Goal: Task Accomplishment & Management: Manage account settings

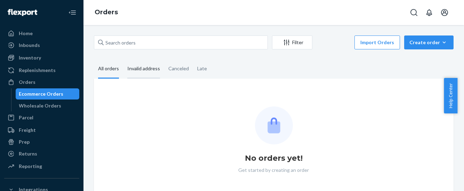
click at [143, 68] on div "Invalid address" at bounding box center [143, 68] width 33 height 19
click at [123, 59] on input "Invalid address" at bounding box center [123, 59] width 0 height 0
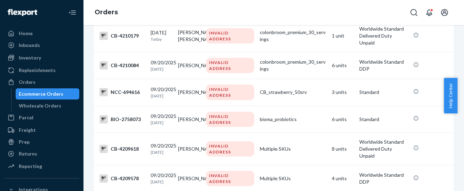
scroll to position [391, 0]
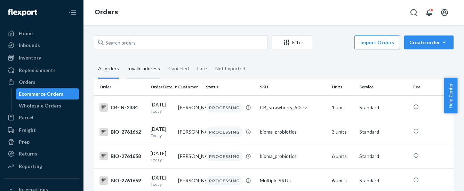
click at [151, 70] on div "Invalid address" at bounding box center [143, 68] width 33 height 19
click at [123, 59] on input "Invalid address" at bounding box center [123, 59] width 0 height 0
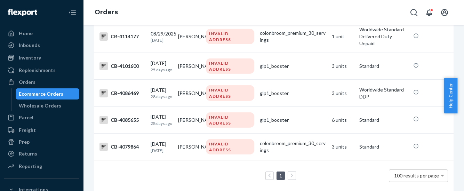
scroll to position [2702, 0]
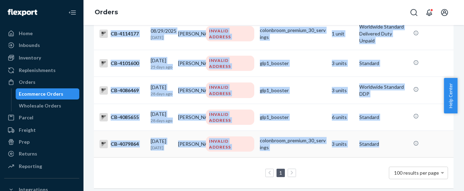
drag, startPoint x: 109, startPoint y: 109, endPoint x: 376, endPoint y: 146, distance: 268.8
copy tbody "BIO-2761642 09/21/2025 Today Florence Puma INVALID ADDRESS night_metabolism 3 u…"
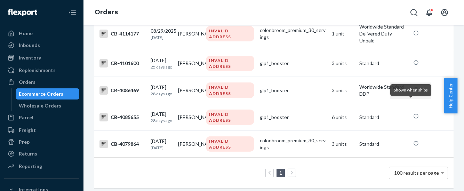
click at [194, 162] on div "1 100 results per page" at bounding box center [273, 173] width 348 height 22
drag, startPoint x: 34, startPoint y: 84, endPoint x: 46, endPoint y: 83, distance: 11.6
click at [34, 84] on div "Orders" at bounding box center [42, 82] width 74 height 10
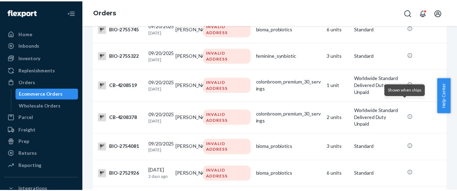
scroll to position [443, 0]
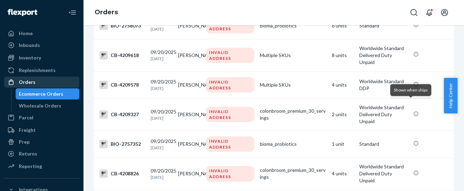
click at [24, 81] on div "Orders" at bounding box center [27, 82] width 17 height 7
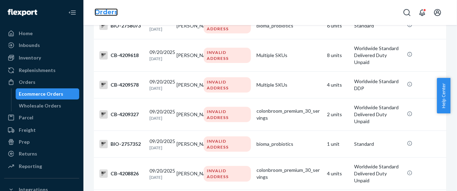
click at [105, 11] on link "Orders" at bounding box center [106, 12] width 23 height 8
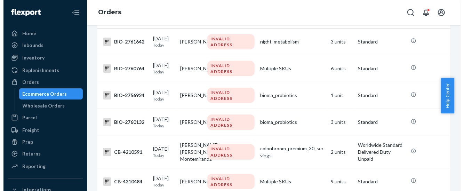
scroll to position [0, 0]
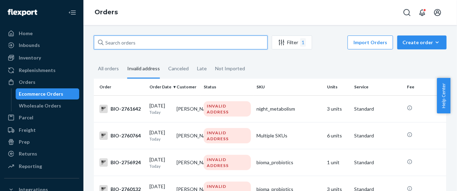
click at [111, 45] on input "text" at bounding box center [181, 42] width 174 height 14
paste input "Gustavo Claveria"
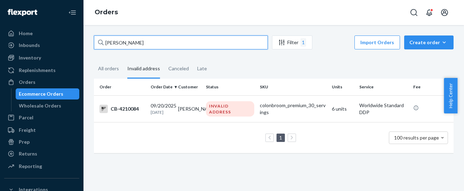
drag, startPoint x: 151, startPoint y: 45, endPoint x: 89, endPoint y: 56, distance: 62.8
click at [89, 56] on div "Gustavo Claveria Filter 1 Import Orders Create order Ecommerce order Removal or…" at bounding box center [274, 97] width 370 height 124
paste input "Ana Lucía Padilla gaxiol"
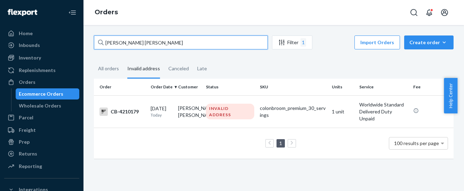
drag, startPoint x: 161, startPoint y: 43, endPoint x: 80, endPoint y: 54, distance: 82.1
click at [80, 54] on div "Home Inbounds Shipping Plans Problems Inventory Products Branded Packaging Repl…" at bounding box center [232, 95] width 464 height 191
paste input "Rarmo Aun"
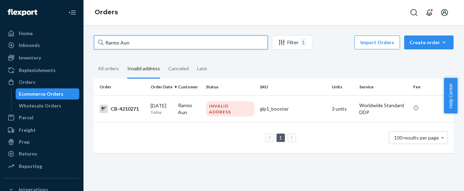
drag, startPoint x: 136, startPoint y: 40, endPoint x: 88, endPoint y: 53, distance: 49.7
click at [88, 53] on div "Rarmo Aun Filter 1 Import Orders Create order Ecommerce order Removal order All…" at bounding box center [273, 108] width 380 height 166
paste input "Leslie Koury"
drag, startPoint x: 137, startPoint y: 46, endPoint x: 99, endPoint y: 52, distance: 37.8
click at [99, 52] on div "Leslie Koury Filter 1 Import Orders Create order Ecommerce order Removal order …" at bounding box center [274, 97] width 370 height 124
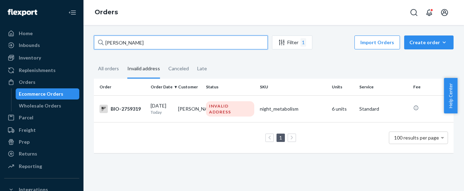
paste input "ma Grant"
drag, startPoint x: 145, startPoint y: 42, endPoint x: 88, endPoint y: 60, distance: 60.2
click at [89, 59] on div "Lema Grant Filter 1 Import Orders Create order Ecommerce order Removal order Al…" at bounding box center [274, 97] width 370 height 124
paste input "ionel Artaud"
drag, startPoint x: 132, startPoint y: 41, endPoint x: 93, endPoint y: 49, distance: 39.1
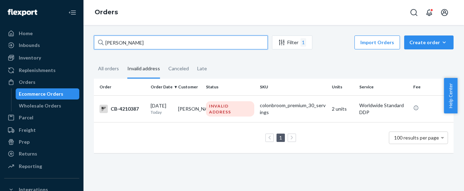
click at [94, 49] on div "[PERSON_NAME]" at bounding box center [181, 42] width 174 height 14
drag, startPoint x: 123, startPoint y: 43, endPoint x: 89, endPoint y: 48, distance: 34.4
click at [89, 48] on div "Lionel Artaud Filter 1 Import Orders Create order Ecommerce order Removal order…" at bounding box center [274, 97] width 370 height 124
paste input "Katie Peters"
drag, startPoint x: 107, startPoint y: 43, endPoint x: 86, endPoint y: 48, distance: 21.7
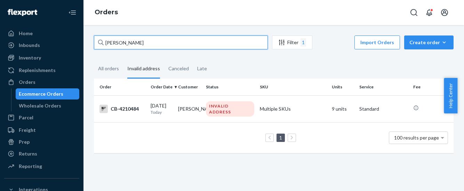
click at [86, 48] on div "Katie Peters Filter 1 Import Orders Create order Ecommerce order Removal order …" at bounding box center [273, 108] width 380 height 166
paste input "[PERSON_NAME] [PERSON_NAME] Montemiranda"
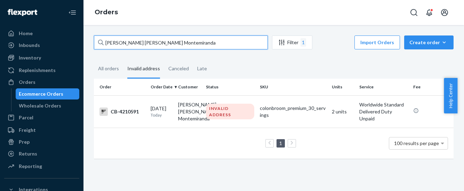
drag, startPoint x: 198, startPoint y: 43, endPoint x: 89, endPoint y: 56, distance: 109.8
click at [89, 56] on div "Guillermo Alberto Rios Montemiranda Filter 1 Import Orders Create order Ecommer…" at bounding box center [274, 100] width 370 height 130
paste input "Order Error Order cannot ship due to invalid address. Please update or confirm …"
click at [197, 43] on input "Guillermo Alberto Rios Montemiranda" at bounding box center [181, 42] width 174 height 14
drag, startPoint x: 197, startPoint y: 43, endPoint x: 114, endPoint y: 48, distance: 83.2
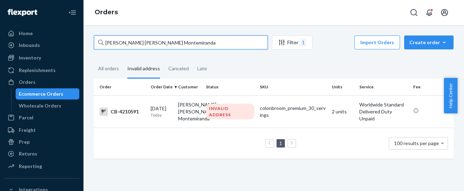
click at [114, 48] on input "Guillermo Alberto Rios Montemiranda" at bounding box center [181, 42] width 174 height 14
paste input "Kay McCoy"
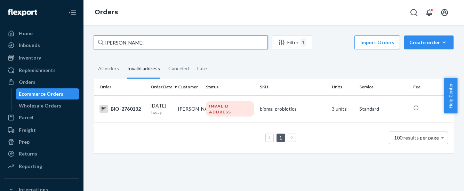
drag, startPoint x: 137, startPoint y: 44, endPoint x: 97, endPoint y: 51, distance: 40.2
click at [97, 51] on div "Kay McCoy Filter 1 Import Orders Create order Ecommerce order Removal order All…" at bounding box center [274, 97] width 370 height 124
paste input "Sandie Tate"
drag, startPoint x: 144, startPoint y: 42, endPoint x: 83, endPoint y: 60, distance: 63.5
click at [83, 60] on div "Sandie Tate Filter 1 Import Orders Create order Ecommerce order Removal order A…" at bounding box center [273, 108] width 380 height 166
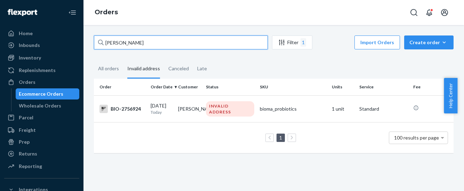
paste input "ra Jusino"
drag, startPoint x: 138, startPoint y: 46, endPoint x: 85, endPoint y: 51, distance: 52.4
click at [85, 51] on div "Sandra Jusino Filter 1 Import Orders Create order Ecommerce order Removal order…" at bounding box center [273, 108] width 380 height 166
paste input "[PERSON_NAME]"
drag, startPoint x: 142, startPoint y: 44, endPoint x: 86, endPoint y: 47, distance: 56.4
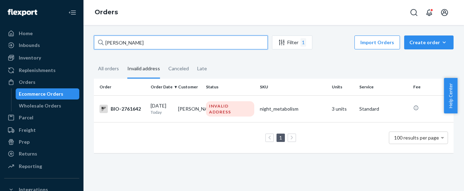
click at [86, 47] on div "Florence Puma Filter 1 Import Orders Create order Ecommerce order Removal order…" at bounding box center [273, 108] width 380 height 166
paste input "Barbara Pardo Arias"
type input "Barbara Pardo Arias"
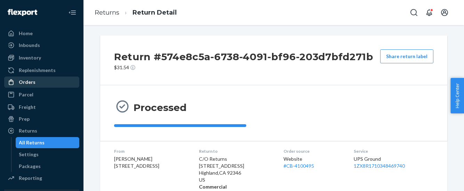
click at [35, 78] on div "Orders" at bounding box center [42, 82] width 74 height 10
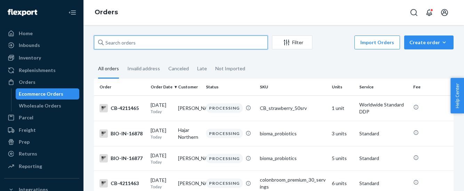
click at [105, 40] on input "text" at bounding box center [181, 42] width 174 height 14
paste input "4210084"
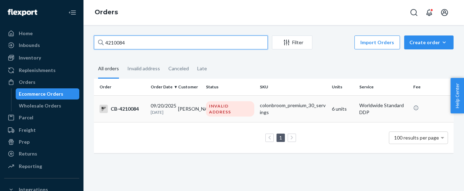
type input "4210084"
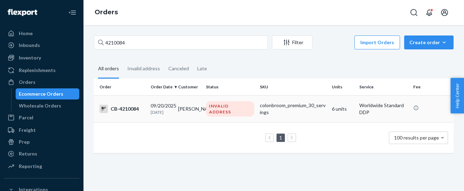
click at [126, 106] on div "CB-4210084" at bounding box center [122, 109] width 46 height 8
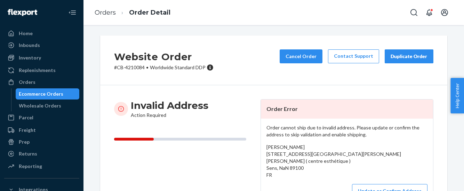
scroll to position [43, 0]
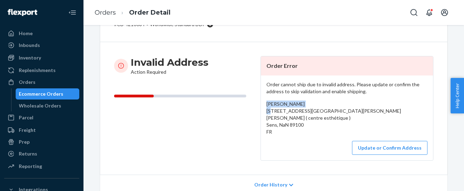
drag, startPoint x: 306, startPoint y: 103, endPoint x: 260, endPoint y: 102, distance: 45.9
click at [261, 102] on div "Order cannot ship due to invalid address. Please update or confirm the address …" at bounding box center [347, 117] width 172 height 85
copy span "[PERSON_NAME]"
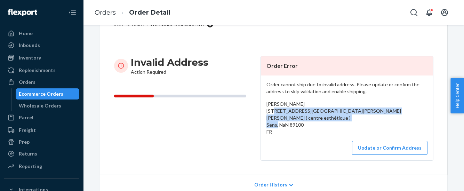
drag, startPoint x: 262, startPoint y: 112, endPoint x: 308, endPoint y: 134, distance: 51.3
click at [308, 134] on div "Order cannot ship due to invalid address. Please update or confirm the address …" at bounding box center [347, 117] width 172 height 85
copy span "12 Rue Pierre Castets Clinique Paul picquet ( centre esthétique ) Sens, NaN 891…"
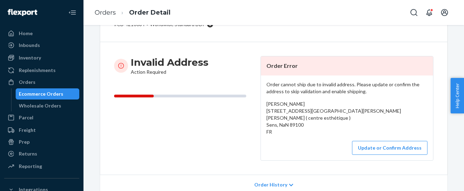
click at [102, 18] on ol "Orders Order Detail" at bounding box center [132, 12] width 87 height 21
click at [103, 13] on link "Orders" at bounding box center [105, 13] width 21 height 8
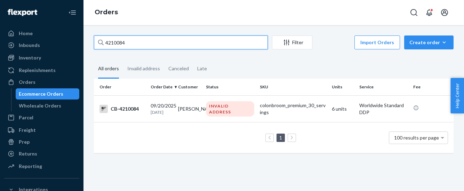
drag, startPoint x: 130, startPoint y: 43, endPoint x: 93, endPoint y: 47, distance: 37.4
click at [93, 47] on div "4210084 Filter Import Orders Create order Ecommerce order Removal order All ord…" at bounding box center [274, 97] width 370 height 124
paste input "179"
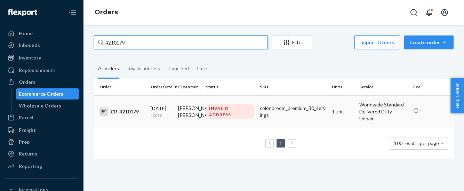
type input "4210179"
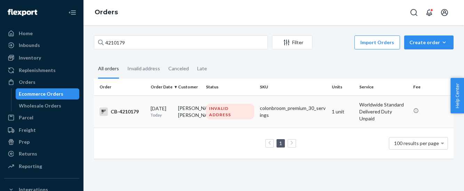
click at [125, 111] on div "CB-4210179" at bounding box center [122, 111] width 46 height 8
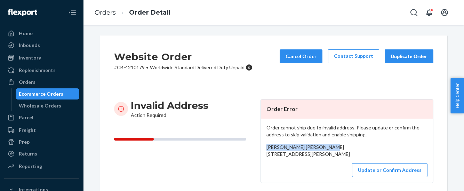
drag, startPoint x: 317, startPoint y: 148, endPoint x: 259, endPoint y: 148, distance: 58.4
click at [261, 148] on div "Order cannot ship due to invalid address. Please update or confirm the address …" at bounding box center [347, 151] width 172 height 64
copy span "Ana Lucía Padilla gaxiola"
drag, startPoint x: 261, startPoint y: 155, endPoint x: 329, endPoint y: 178, distance: 71.3
click at [329, 178] on div "Order cannot ship due to invalid address. Please update or confirm the address …" at bounding box center [347, 151] width 172 height 64
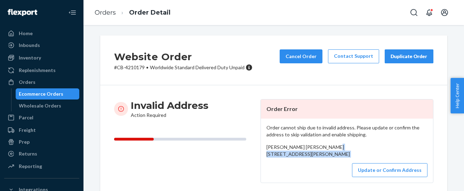
copy div "Avenida Paseo de la Cantera 741 Int 106 Nuevo México, NaN 45134 MX"
click at [99, 13] on link "Orders" at bounding box center [105, 13] width 21 height 8
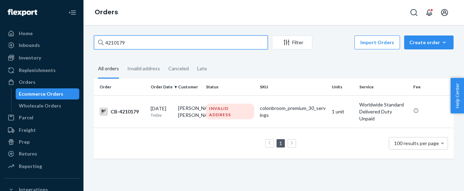
drag, startPoint x: 136, startPoint y: 43, endPoint x: 87, endPoint y: 49, distance: 49.0
click at [88, 49] on div "4210179 Filter Import Orders Create order Ecommerce order Removal order All ord…" at bounding box center [273, 108] width 380 height 166
paste input "271"
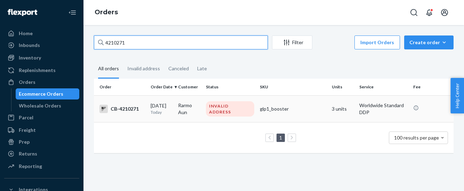
type input "4210271"
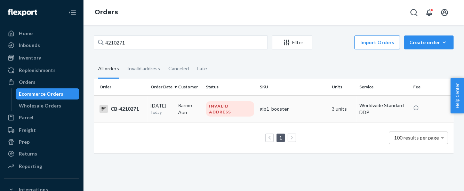
click at [130, 107] on div "CB-4210271" at bounding box center [122, 109] width 46 height 8
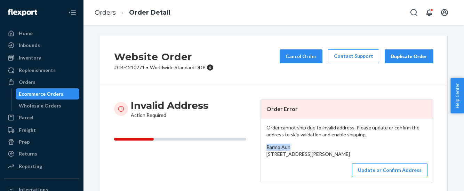
drag, startPoint x: 281, startPoint y: 146, endPoint x: 256, endPoint y: 148, distance: 24.7
click at [256, 148] on div "Invalid Address Action Required Order Error Order cannot ship due to invalid ad…" at bounding box center [273, 141] width 319 height 84
copy span "Rarmo Aun"
drag, startPoint x: 263, startPoint y: 156, endPoint x: 316, endPoint y: 173, distance: 55.4
click at [316, 173] on div "Order cannot ship due to invalid address. Please update or confirm the address …" at bounding box center [347, 151] width 172 height 64
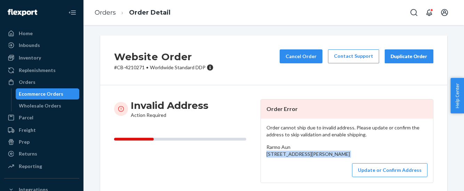
copy div "1297 Papineau Road Mattawa, ON P0H 1V0 CA"
click at [105, 14] on link "Orders" at bounding box center [105, 13] width 21 height 8
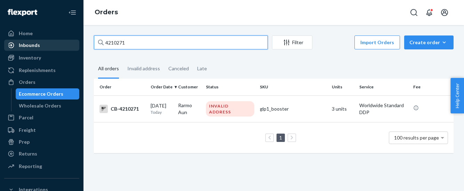
drag, startPoint x: 111, startPoint y: 40, endPoint x: 70, endPoint y: 45, distance: 41.3
click at [68, 42] on div "Home Inbounds Shipping Plans Problems Inventory Products Branded Packaging Repl…" at bounding box center [232, 95] width 464 height 191
paste input "2759319"
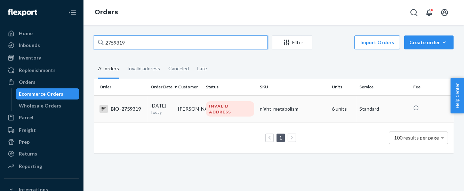
type input "2759319"
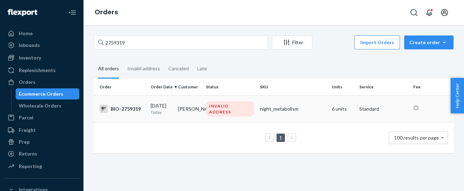
click at [128, 111] on div "BIO-2759319" at bounding box center [122, 109] width 46 height 8
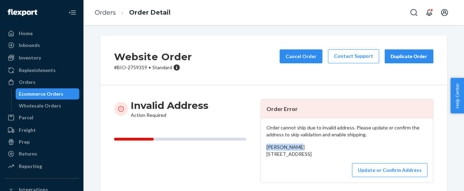
drag, startPoint x: 294, startPoint y: 148, endPoint x: 263, endPoint y: 149, distance: 30.9
click at [266, 149] on div "Leslie Koury E Tradewinds Ave, Lauderdale By The Sea, FL 33308 US" at bounding box center [346, 151] width 161 height 14
copy span "[PERSON_NAME]"
drag, startPoint x: 261, startPoint y: 153, endPoint x: 312, endPoint y: 168, distance: 52.9
click at [312, 168] on div "Order cannot ship due to invalid address. Please update or confirm the address …" at bounding box center [347, 151] width 172 height 64
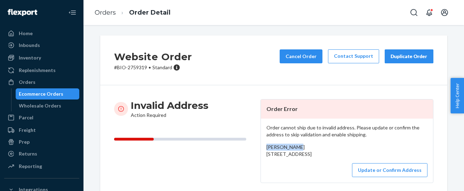
copy span "E Tradewinds Ave, Lauderdale By The Sea, FL 33308 US"
click at [106, 11] on link "Orders" at bounding box center [105, 13] width 21 height 8
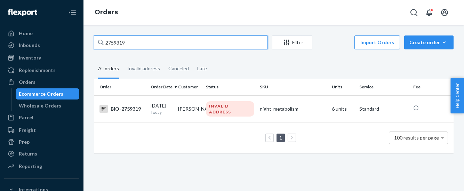
drag, startPoint x: 119, startPoint y: 41, endPoint x: 81, endPoint y: 54, distance: 40.0
click at [81, 54] on div "Home Inbounds Shipping Plans Problems Inventory Products Branded Packaging Repl…" at bounding box center [232, 95] width 464 height 191
paste input "32"
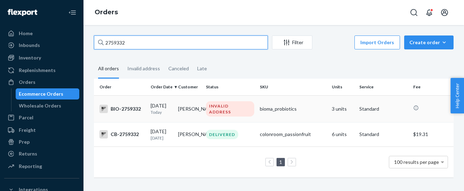
type input "2759332"
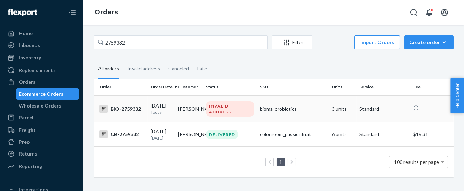
click at [129, 108] on div "BIO-2759332" at bounding box center [122, 109] width 46 height 8
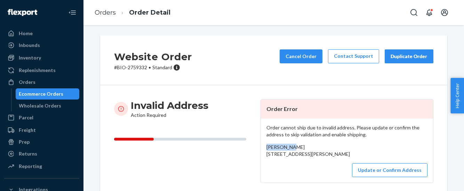
drag, startPoint x: 290, startPoint y: 146, endPoint x: 262, endPoint y: 144, distance: 27.9
click at [262, 144] on div "Order cannot ship due to invalid address. Please update or confirm the address …" at bounding box center [347, 151] width 172 height 64
copy span "Lema Grant"
drag, startPoint x: 264, startPoint y: 156, endPoint x: 293, endPoint y: 177, distance: 35.9
click at [293, 177] on div "Order cannot ship due to invalid address. Please update or confirm the address …" at bounding box center [347, 151] width 172 height 64
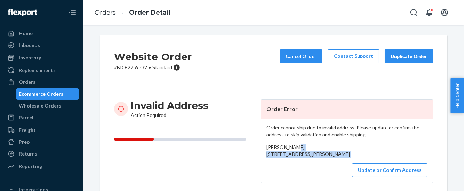
copy div "8336 , Montgomery, TX 77316 US"
click at [103, 13] on link "Orders" at bounding box center [105, 13] width 21 height 8
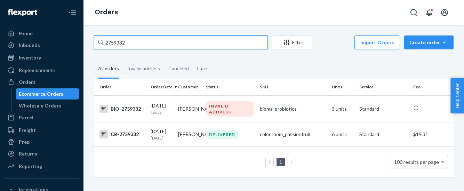
drag, startPoint x: 133, startPoint y: 46, endPoint x: 87, endPoint y: 41, distance: 46.1
click at [87, 41] on div "2759332 Filter Import Orders Create order Ecommerce order Removal order All ord…" at bounding box center [273, 108] width 380 height 166
paste input "4210387"
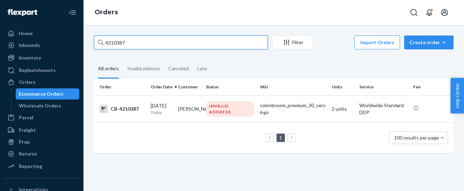
type input "4210387"
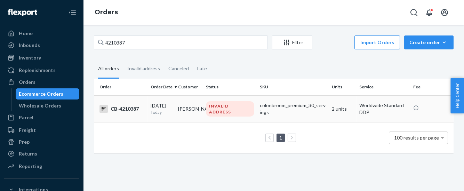
click at [130, 111] on div "CB-4210387" at bounding box center [122, 109] width 46 height 8
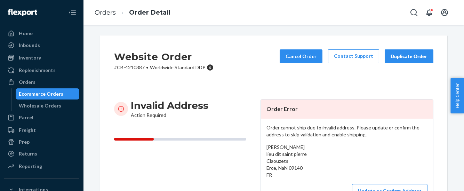
click at [266, 155] on div "Lionel Artaud lieu dit saint pierre Claouzets Erce, NaN 09140 FR" at bounding box center [346, 161] width 161 height 35
drag, startPoint x: 263, startPoint y: 155, endPoint x: 301, endPoint y: 177, distance: 43.3
click at [301, 177] on div "Lionel Artaud lieu dit saint pierre Claouzets Erce, NaN 09140 FR" at bounding box center [346, 161] width 161 height 35
drag, startPoint x: 296, startPoint y: 145, endPoint x: 264, endPoint y: 149, distance: 32.5
click at [266, 149] on div "Lionel Artaud lieu dit saint pierre Claouzets Erce, NaN 09140 FR" at bounding box center [346, 161] width 161 height 35
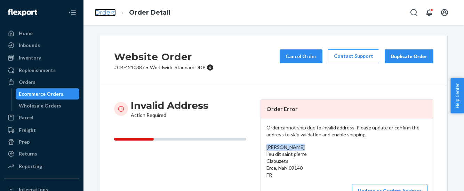
click at [102, 15] on link "Orders" at bounding box center [105, 13] width 21 height 8
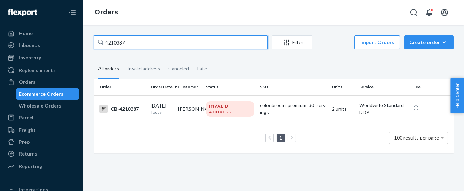
drag, startPoint x: 129, startPoint y: 42, endPoint x: 79, endPoint y: 46, distance: 50.2
click at [79, 46] on div "Home Inbounds Shipping Plans Problems Inventory Products Branded Packaging Repl…" at bounding box center [232, 95] width 464 height 191
paste input "484"
type input "4210484"
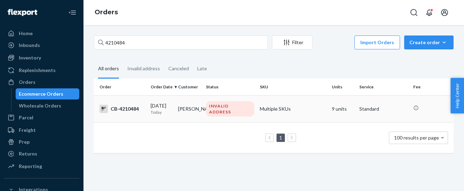
click at [117, 110] on div "CB-4210484" at bounding box center [122, 109] width 46 height 8
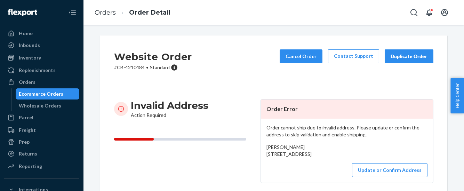
drag, startPoint x: 263, startPoint y: 154, endPoint x: 299, endPoint y: 167, distance: 38.0
click at [299, 157] on div "Katie Peters 1923 Park Stt apt 2abb Harrisburg, PA 17103 US" at bounding box center [346, 151] width 161 height 14
drag, startPoint x: 291, startPoint y: 145, endPoint x: 260, endPoint y: 147, distance: 31.7
click at [261, 147] on div "Order cannot ship due to invalid address. Please update or confirm the address …" at bounding box center [347, 151] width 172 height 64
click at [388, 177] on button "Update or Confirm Address" at bounding box center [389, 170] width 75 height 14
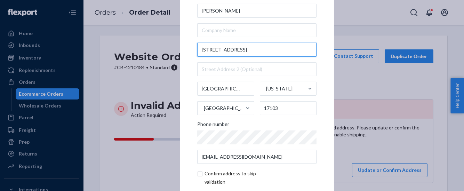
click at [227, 48] on input "1923 Park Stt apt 2abb" at bounding box center [256, 50] width 119 height 14
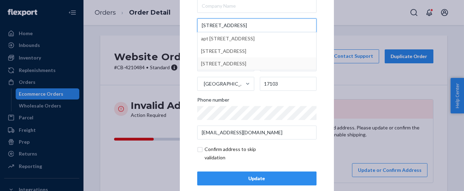
scroll to position [36, 0]
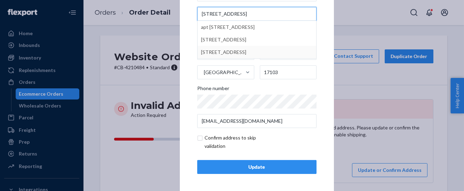
type input "1923 Park St apt 2abb"
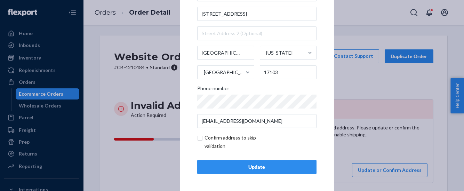
click at [254, 168] on div "Update" at bounding box center [256, 166] width 107 height 7
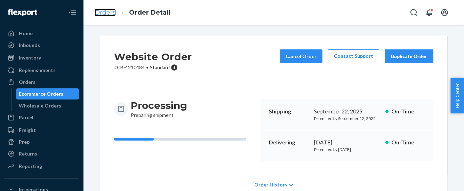
click at [111, 9] on link "Orders" at bounding box center [105, 13] width 21 height 8
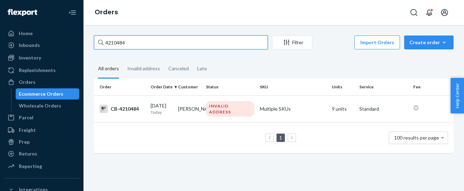
drag, startPoint x: 100, startPoint y: 48, endPoint x: 91, endPoint y: 48, distance: 8.7
click at [96, 49] on div "4210484 Filter Import Orders Create order Ecommerce order Removal order" at bounding box center [273, 43] width 359 height 16
paste input "591"
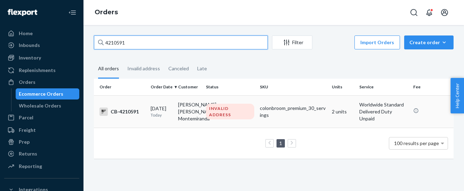
type input "4210591"
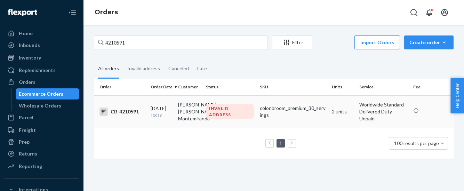
click at [121, 111] on div "CB-4210591" at bounding box center [122, 111] width 46 height 8
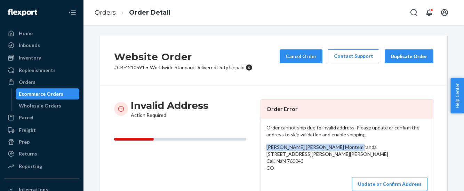
drag, startPoint x: 264, startPoint y: 148, endPoint x: 366, endPoint y: 148, distance: 101.8
click at [366, 148] on div "Guillermo Alberto Rios Montemiranda Calle 9A Oeste #38-120 Apto 804A ,Unidad Ce…" at bounding box center [346, 158] width 161 height 28
drag, startPoint x: 263, startPoint y: 157, endPoint x: 299, endPoint y: 172, distance: 39.1
click at [299, 171] on div "Guillermo Alberto Rios Montemiranda Calle 9A Oeste #38-120 Apto 804A ,Unidad Ce…" at bounding box center [346, 158] width 161 height 28
drag, startPoint x: 261, startPoint y: 156, endPoint x: 310, endPoint y: 174, distance: 51.3
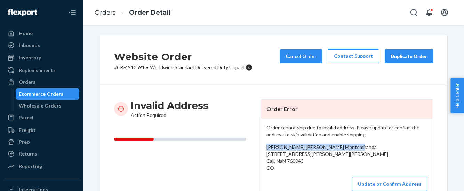
click at [310, 174] on div "Order cannot ship due to invalid address. Please update or confirm the address …" at bounding box center [347, 158] width 172 height 78
click at [105, 15] on link "Orders" at bounding box center [105, 13] width 21 height 8
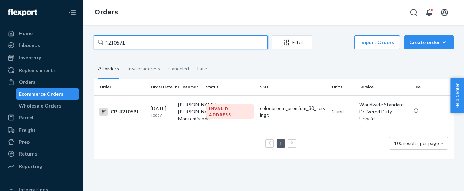
drag, startPoint x: 134, startPoint y: 46, endPoint x: 89, endPoint y: 42, distance: 45.0
click at [89, 42] on div "4210591 Filter Import Orders Create order Ecommerce order Removal order All ord…" at bounding box center [274, 100] width 370 height 130
paste input "2760132"
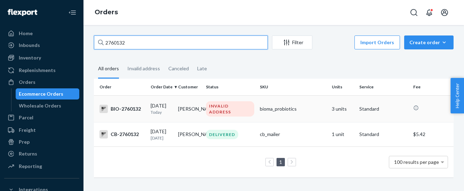
type input "2760132"
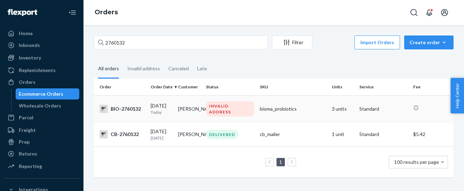
click at [128, 114] on td "BIO-2760132" at bounding box center [121, 108] width 54 height 27
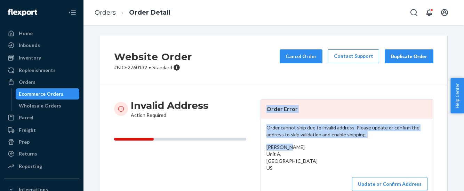
drag, startPoint x: 290, startPoint y: 145, endPoint x: 249, endPoint y: 150, distance: 41.6
click at [249, 150] on div "Invalid Address Action Required Order Error Order cannot ship due to invalid ad…" at bounding box center [273, 148] width 319 height 98
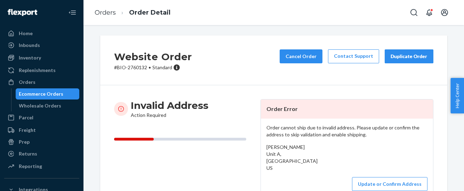
click at [318, 155] on div "Kay McCoy Unit A, Anchorage, AK 99502 US" at bounding box center [346, 158] width 161 height 28
drag, startPoint x: 287, startPoint y: 148, endPoint x: 263, endPoint y: 147, distance: 24.0
click at [266, 147] on div "Kay McCoy Unit A, Anchorage, AK 99502 US" at bounding box center [346, 158] width 161 height 28
drag, startPoint x: 261, startPoint y: 154, endPoint x: 280, endPoint y: 169, distance: 24.0
click at [280, 169] on div "Order cannot ship due to invalid address. Please update or confirm the address …" at bounding box center [347, 158] width 172 height 78
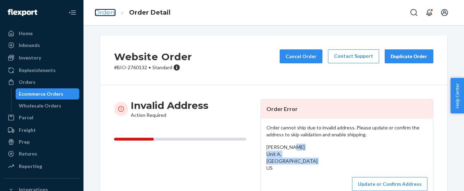
click at [108, 14] on link "Orders" at bounding box center [105, 13] width 21 height 8
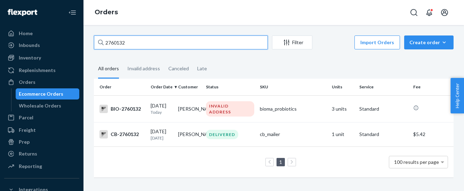
drag, startPoint x: 139, startPoint y: 43, endPoint x: 92, endPoint y: 51, distance: 47.9
click at [92, 51] on div "2760132 Filter Import Orders Create order Ecommerce order Removal order All ord…" at bounding box center [274, 109] width 370 height 149
paste input "56924"
type input "2756924"
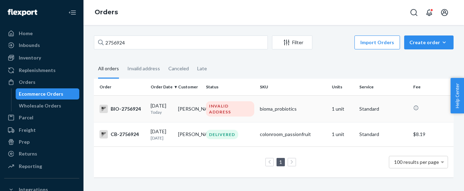
click at [121, 112] on div "BIO-2756924" at bounding box center [122, 109] width 46 height 8
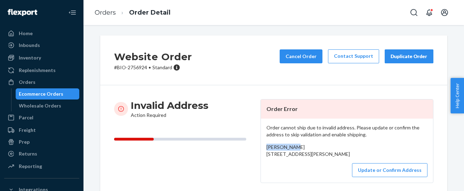
drag, startPoint x: 290, startPoint y: 147, endPoint x: 257, endPoint y: 149, distance: 32.8
click at [261, 149] on div "Order cannot ship due to invalid address. Please update or confirm the address …" at bounding box center [347, 151] width 172 height 64
drag, startPoint x: 264, startPoint y: 157, endPoint x: 317, endPoint y: 169, distance: 54.2
click at [317, 157] on div "Sandie Tate 590 Summit Dr west, 10378 Big Canoe Jasper, GA 30143 US" at bounding box center [346, 151] width 161 height 14
click at [391, 177] on button "Update or Confirm Address" at bounding box center [389, 170] width 75 height 14
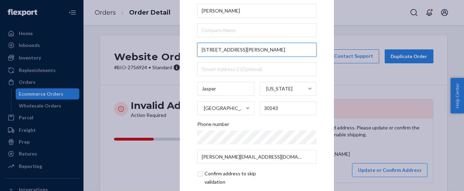
drag, startPoint x: 258, startPoint y: 50, endPoint x: 288, endPoint y: 49, distance: 30.2
click at [288, 49] on input "590 Summit Dr west, 10378 Big Canoe" at bounding box center [256, 50] width 119 height 14
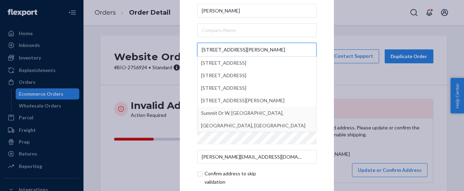
type input "590 Summit Dr west, 10378"
click at [322, 88] on div "× Update Address Sandie Tate 590 Summit Dr west, 10378 590 Summit Dr W, Wimberl…" at bounding box center [257, 95] width 154 height 263
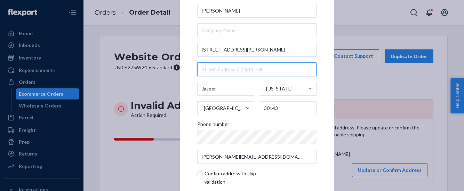
click at [201, 70] on input "text" at bounding box center [256, 69] width 119 height 14
paste input "Big Canoe"
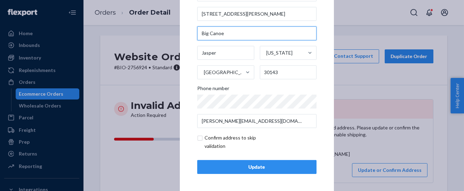
type input "Big Canoe"
click at [255, 163] on div "Update" at bounding box center [256, 166] width 107 height 7
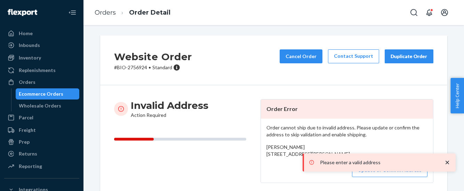
click at [449, 162] on icon "close toast" at bounding box center [446, 162] width 7 height 7
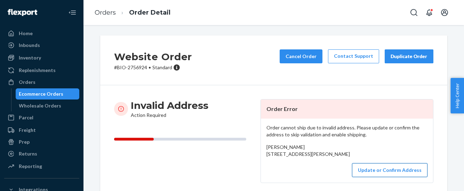
click at [415, 177] on button "Update or Confirm Address" at bounding box center [389, 170] width 75 height 14
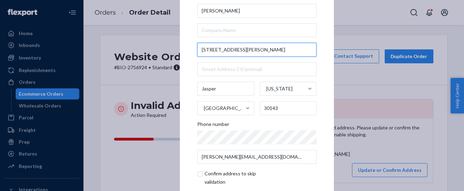
drag, startPoint x: 244, startPoint y: 49, endPoint x: 290, endPoint y: 52, distance: 45.9
click at [290, 52] on input "590 Summit Dr west, 10378 Big Canoe" at bounding box center [256, 50] width 119 height 14
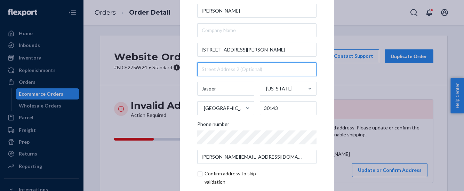
click at [203, 70] on input "text" at bounding box center [256, 69] width 119 height 14
paste input "10378 Big Canoe"
type input "10378 Big Canoe"
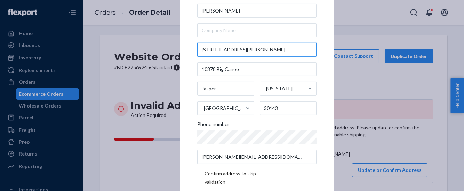
drag, startPoint x: 245, startPoint y: 50, endPoint x: 293, endPoint y: 52, distance: 48.3
click at [293, 52] on input "590 Summit Dr west, 10378 Big Canoe" at bounding box center [256, 50] width 119 height 14
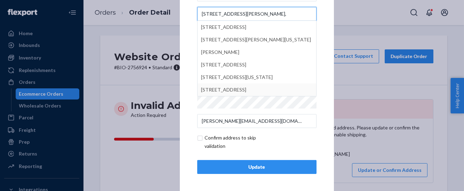
type input "590 Summit Dr west,"
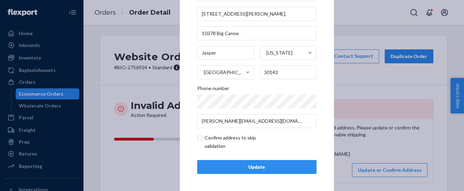
click at [198, 137] on input "checkbox" at bounding box center [237, 141] width 81 height 17
checkbox input "true"
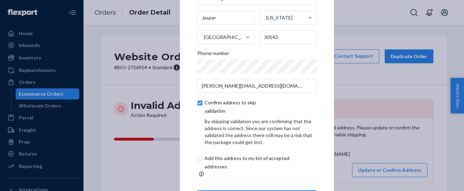
scroll to position [50, 0]
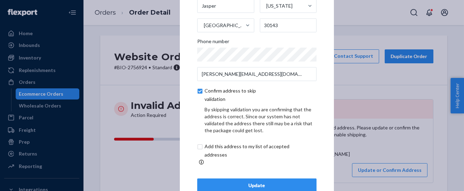
click at [197, 149] on input "checkbox" at bounding box center [255, 150] width 116 height 17
checkbox input "true"
click at [250, 182] on div "Update" at bounding box center [256, 185] width 107 height 7
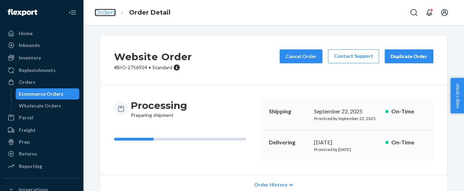
click at [103, 14] on link "Orders" at bounding box center [105, 13] width 21 height 8
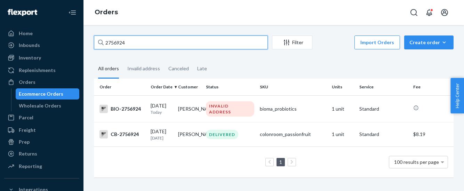
drag, startPoint x: 92, startPoint y: 44, endPoint x: 75, endPoint y: 48, distance: 17.5
click at [75, 48] on div "Home Inbounds Shipping Plans Problems Inventory Products Branded Packaging Repl…" at bounding box center [232, 95] width 464 height 191
paste input "6076"
type input "2760764"
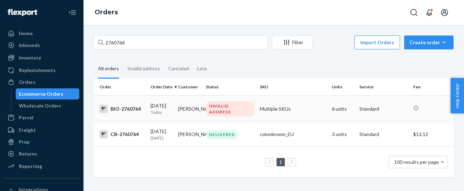
click at [125, 108] on div "BIO-2760764" at bounding box center [122, 109] width 46 height 8
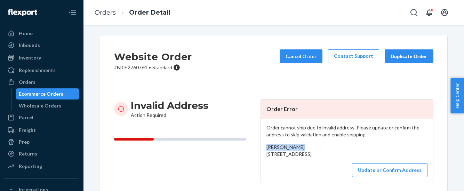
drag, startPoint x: 266, startPoint y: 148, endPoint x: 293, endPoint y: 144, distance: 27.4
click at [293, 144] on div "Sandra Jusino 13 Wisteria Drive, 3P Fords, NY 08873 US" at bounding box center [346, 151] width 161 height 14
drag, startPoint x: 262, startPoint y: 155, endPoint x: 311, endPoint y: 175, distance: 53.2
click at [311, 175] on div "Order cannot ship due to invalid address. Please update or confirm the address …" at bounding box center [347, 151] width 172 height 64
drag, startPoint x: 107, startPoint y: 14, endPoint x: 132, endPoint y: 25, distance: 26.9
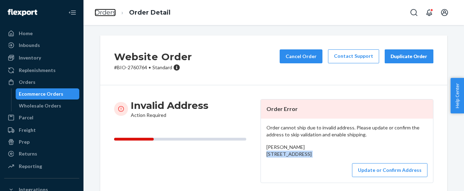
click at [107, 14] on link "Orders" at bounding box center [105, 13] width 21 height 8
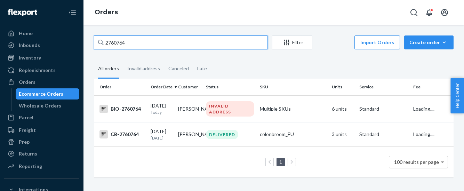
drag, startPoint x: 135, startPoint y: 43, endPoint x: 85, endPoint y: 48, distance: 49.9
click at [85, 48] on div "2760764 Filter Import Orders Create order Ecommerce order Removal order All ord…" at bounding box center [273, 108] width 380 height 166
paste input "1642"
type input "2761642"
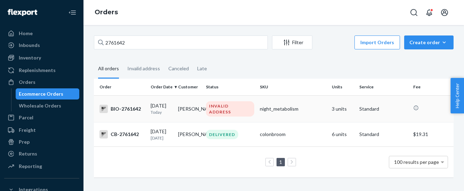
click at [125, 110] on div "BIO-2761642" at bounding box center [122, 109] width 46 height 8
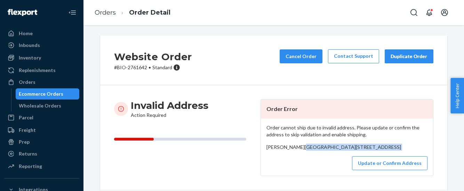
drag, startPoint x: 264, startPoint y: 154, endPoint x: 314, endPoint y: 172, distance: 52.8
click at [314, 172] on div "Order cannot ship due to invalid address. Please update or confirm the address …" at bounding box center [347, 147] width 172 height 57
click at [380, 170] on button "Update or Confirm Address" at bounding box center [389, 163] width 75 height 14
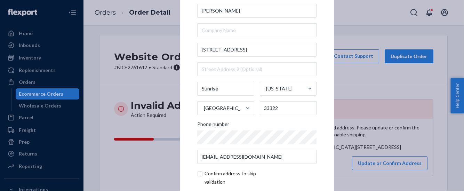
click at [364, 159] on div "× Update Address Florence Puma 3000 lakes drive east, Apt 405 Sunrise Florida U…" at bounding box center [232, 95] width 464 height 191
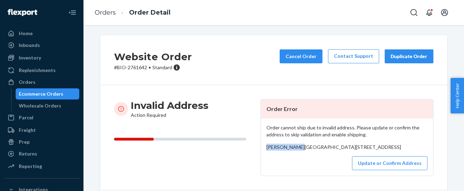
drag, startPoint x: 262, startPoint y: 147, endPoint x: 297, endPoint y: 146, distance: 34.8
click at [297, 146] on div "Order cannot ship due to invalid address. Please update or confirm the address …" at bounding box center [347, 147] width 172 height 57
click at [386, 170] on button "Update or Confirm Address" at bounding box center [389, 163] width 75 height 14
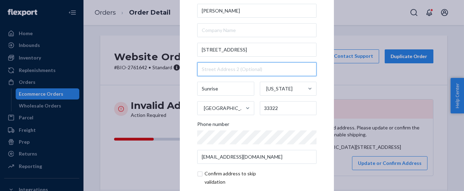
click at [204, 66] on input "text" at bounding box center [256, 69] width 119 height 14
paste input "Building 3,"
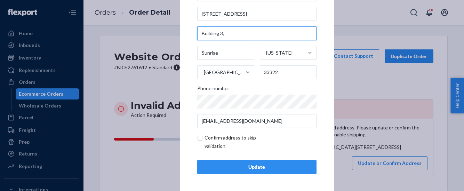
type input "Building 3,"
click at [245, 165] on div "Update" at bounding box center [256, 166] width 107 height 7
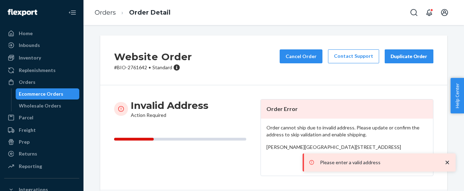
click at [446, 162] on icon "close toast" at bounding box center [446, 162] width 3 height 3
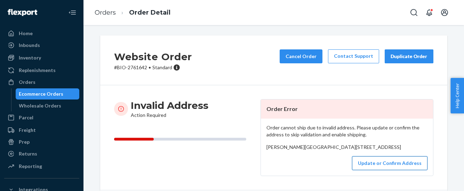
click at [388, 170] on button "Update or Confirm Address" at bounding box center [389, 163] width 75 height 14
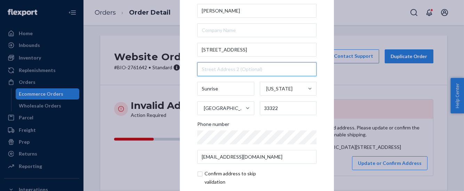
click at [198, 68] on input "text" at bounding box center [256, 69] width 119 height 14
paste input "Building 3,"
type input "Building 3,"
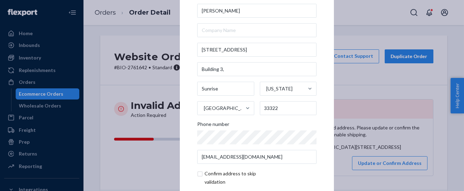
click at [197, 174] on input "checkbox" at bounding box center [237, 177] width 81 height 17
checkbox input "true"
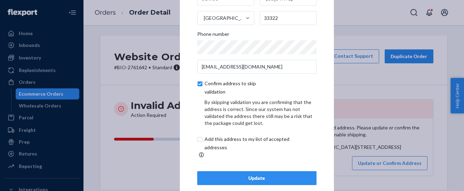
scroll to position [65, 0]
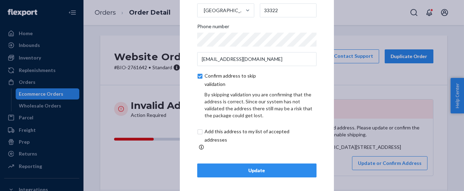
click at [197, 135] on input "checkbox" at bounding box center [255, 135] width 116 height 17
checkbox input "true"
click at [257, 170] on button "Update" at bounding box center [256, 170] width 119 height 14
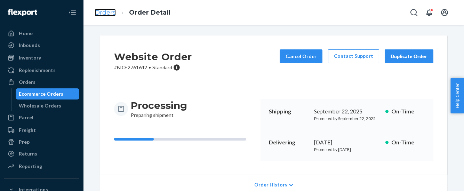
click at [106, 13] on link "Orders" at bounding box center [105, 13] width 21 height 8
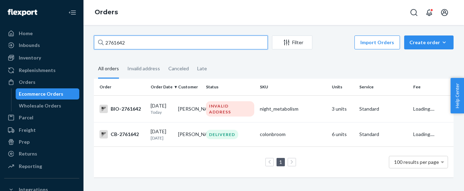
drag, startPoint x: 127, startPoint y: 43, endPoint x: 77, endPoint y: 46, distance: 50.5
click at [77, 46] on div "Home Inbounds Shipping Plans Problems Inventory Products Branded Packaging Repl…" at bounding box center [232, 95] width 464 height 191
paste input "56924"
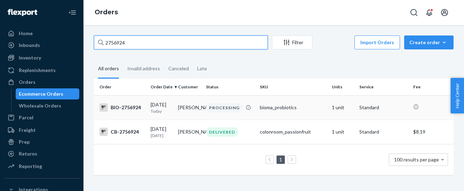
type input "2756924"
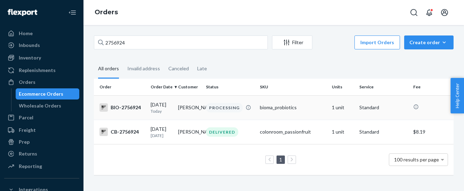
click at [124, 107] on div "BIO-2756924" at bounding box center [122, 107] width 46 height 8
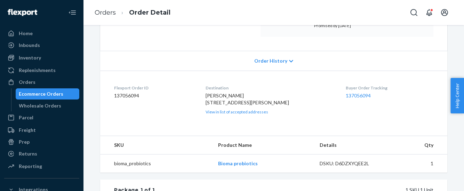
scroll to position [173, 0]
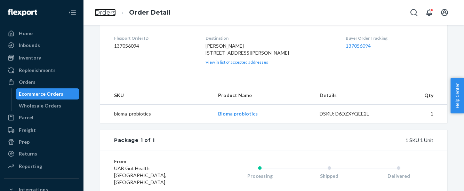
drag, startPoint x: 109, startPoint y: 14, endPoint x: 120, endPoint y: 32, distance: 20.7
click at [109, 14] on link "Orders" at bounding box center [105, 13] width 21 height 8
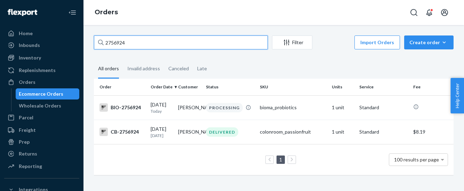
drag, startPoint x: 129, startPoint y: 44, endPoint x: 91, endPoint y: 42, distance: 38.7
click at [91, 42] on div "2756924 Filter Import Orders Create order Ecommerce order Removal order All ord…" at bounding box center [274, 108] width 370 height 146
paste input "421048"
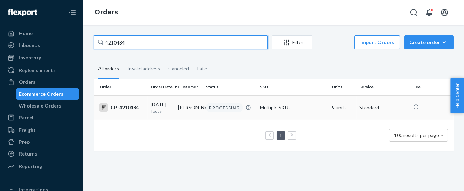
type input "4210484"
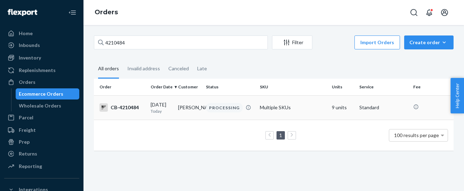
click at [135, 108] on div "CB-4210484" at bounding box center [122, 107] width 46 height 8
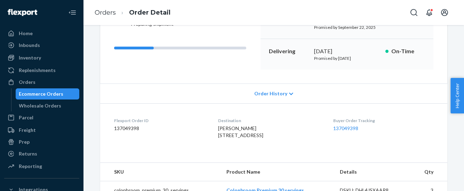
scroll to position [130, 0]
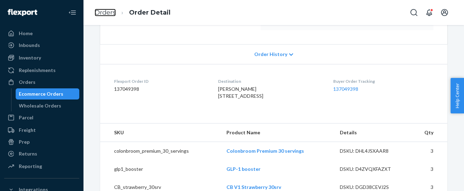
drag, startPoint x: 104, startPoint y: 15, endPoint x: 120, endPoint y: 33, distance: 23.1
click at [104, 15] on link "Orders" at bounding box center [105, 13] width 21 height 8
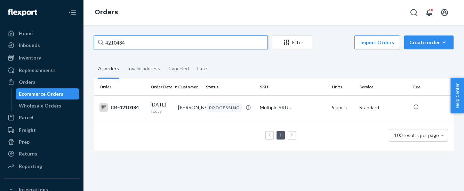
drag, startPoint x: 130, startPoint y: 47, endPoint x: 90, endPoint y: 44, distance: 40.1
click at [90, 44] on div "4210484 Filter Import Orders Create order Ecommerce order Removal order All ord…" at bounding box center [274, 96] width 370 height 122
paste input "08826"
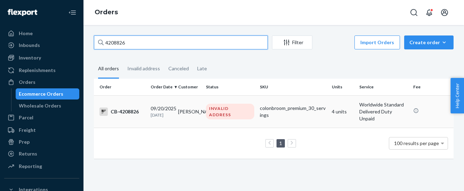
type input "4208826"
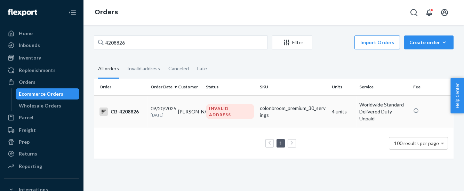
click at [131, 111] on div "CB-4208826" at bounding box center [122, 111] width 46 height 8
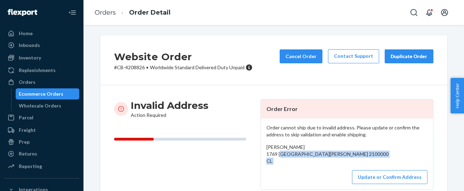
drag, startPoint x: 263, startPoint y: 154, endPoint x: 288, endPoint y: 171, distance: 30.3
click at [288, 171] on div "Order cannot ship due to invalid address. Please update or confirm the address …" at bounding box center [347, 154] width 172 height 71
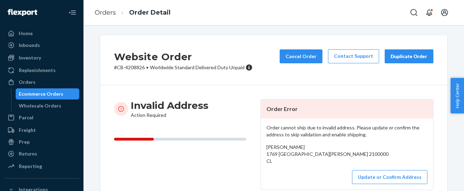
click at [307, 147] on div "Barbara Pardo Arias 1769 Killa Los Andes, NaN 2100000 CL" at bounding box center [346, 154] width 161 height 21
drag, startPoint x: 307, startPoint y: 147, endPoint x: 262, endPoint y: 146, distance: 45.2
click at [262, 146] on div "Order cannot ship due to invalid address. Please update or confirm the address …" at bounding box center [347, 154] width 172 height 71
click at [108, 14] on link "Orders" at bounding box center [105, 13] width 21 height 8
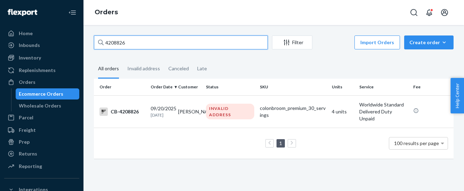
drag, startPoint x: 132, startPoint y: 43, endPoint x: 83, endPoint y: 44, distance: 48.3
click at [83, 43] on div "4208826 Filter Import Orders Create order Ecommerce order Removal order All ord…" at bounding box center [273, 108] width 380 height 166
paste input "[PERSON_NAME]"
drag, startPoint x: 147, startPoint y: 43, endPoint x: 105, endPoint y: 44, distance: 42.1
click at [105, 44] on input "[PERSON_NAME]" at bounding box center [181, 42] width 174 height 14
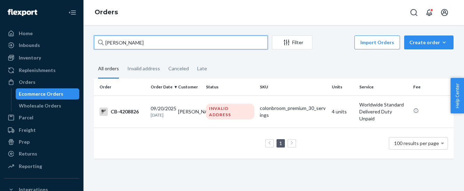
paste input "2757352"
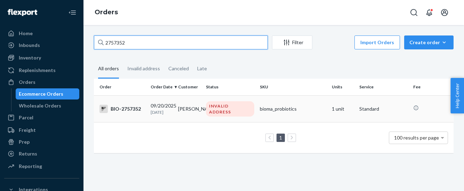
type input "2757352"
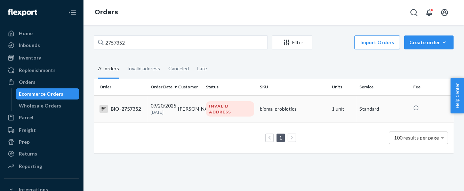
click at [126, 107] on div "BIO-2757352" at bounding box center [122, 109] width 46 height 8
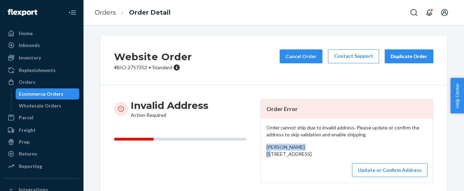
drag, startPoint x: 303, startPoint y: 147, endPoint x: 256, endPoint y: 147, distance: 46.6
click at [256, 147] on div "Invalid Address Action Required Order Error Order cannot ship due to invalid ad…" at bounding box center [273, 141] width 319 height 84
click at [106, 11] on link "Orders" at bounding box center [105, 13] width 21 height 8
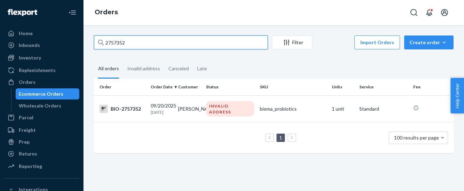
drag, startPoint x: 136, startPoint y: 42, endPoint x: 80, endPoint y: 42, distance: 56.0
click at [81, 42] on div "Home Inbounds Shipping Plans Problems Inventory Products Branded Packaging Repl…" at bounding box center [232, 95] width 464 height 191
paste input "4209327"
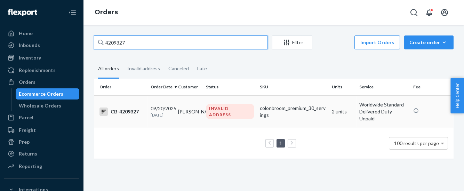
type input "4209327"
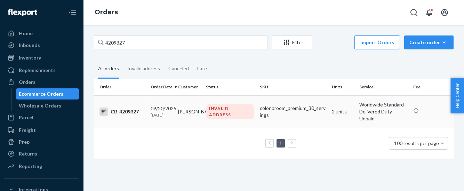
click at [127, 113] on div "CB-4209327" at bounding box center [122, 111] width 46 height 8
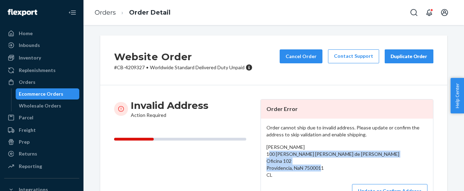
drag, startPoint x: 262, startPoint y: 156, endPoint x: 283, endPoint y: 174, distance: 27.6
click at [283, 174] on div "Order cannot ship due to invalid address. Please update or confirm the address …" at bounding box center [347, 161] width 172 height 85
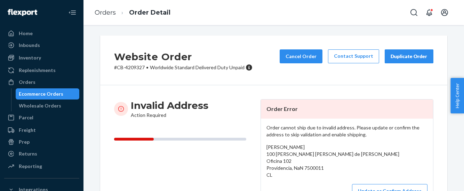
click at [101, 7] on ol "Orders Order Detail" at bounding box center [132, 12] width 87 height 21
click at [102, 12] on link "Orders" at bounding box center [105, 13] width 21 height 8
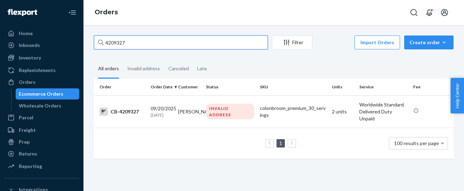
drag, startPoint x: 133, startPoint y: 43, endPoint x: 88, endPoint y: 49, distance: 45.1
click at [88, 49] on div "4209327 Filter Import Orders Create order Ecommerce order Removal order All ord…" at bounding box center [273, 108] width 380 height 166
paste input "578"
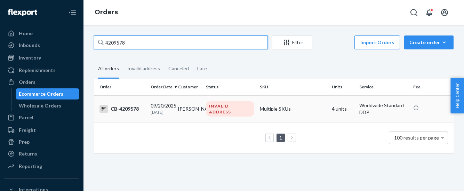
type input "4209578"
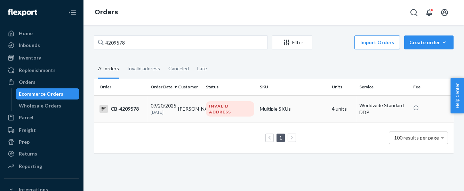
click at [129, 109] on div "CB-4209578" at bounding box center [122, 109] width 46 height 8
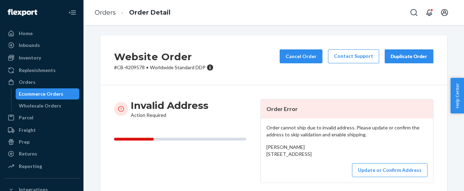
drag, startPoint x: 263, startPoint y: 154, endPoint x: 300, endPoint y: 172, distance: 40.9
click at [300, 157] on div "Marilyse Caron 60 Carré des Loyalistes #201 Bromont, QC J2L 0R9 CA" at bounding box center [346, 151] width 161 height 14
drag, startPoint x: 103, startPoint y: 12, endPoint x: 123, endPoint y: 32, distance: 28.5
click at [103, 12] on link "Orders" at bounding box center [105, 13] width 21 height 8
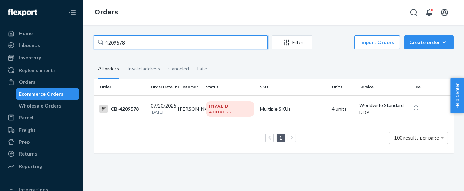
drag, startPoint x: 127, startPoint y: 41, endPoint x: 91, endPoint y: 43, distance: 36.2
click at [91, 43] on div "4209578 Filter Import Orders Create order Ecommerce order Removal order All ord…" at bounding box center [274, 97] width 370 height 124
paste input "61"
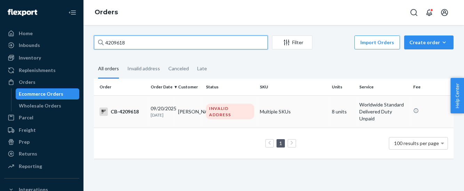
type input "4209618"
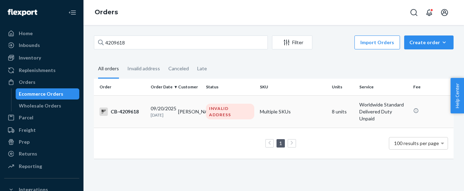
click at [127, 111] on div "CB-4209618" at bounding box center [122, 111] width 46 height 8
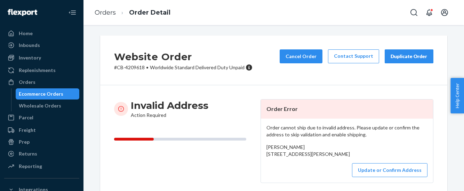
drag, startPoint x: 263, startPoint y: 157, endPoint x: 301, endPoint y: 177, distance: 43.1
click at [301, 157] on div "Juan David Alzate 12 A Sur 190 Carrera 43A 712 bosques del campestre Medellín, …" at bounding box center [346, 151] width 161 height 14
click at [107, 13] on link "Orders" at bounding box center [105, 13] width 21 height 8
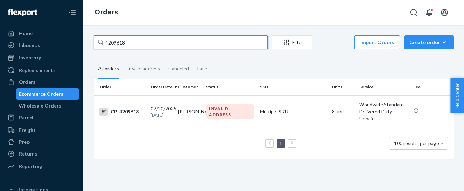
drag, startPoint x: 130, startPoint y: 39, endPoint x: 93, endPoint y: 47, distance: 37.6
click at [93, 47] on div "4209618 Filter Import Orders Create order Ecommerce order Removal order All ord…" at bounding box center [274, 100] width 370 height 130
paste input "2758073"
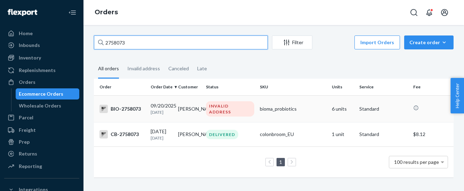
type input "2758073"
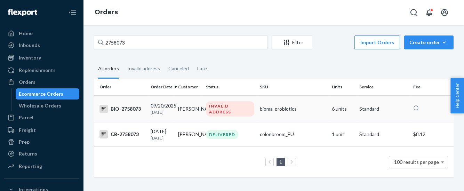
click at [130, 112] on div "BIO-2758073" at bounding box center [122, 109] width 46 height 8
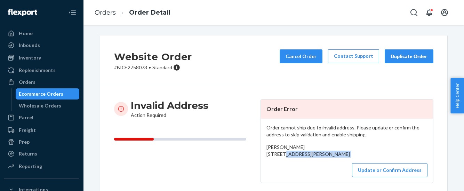
drag, startPoint x: 263, startPoint y: 152, endPoint x: 306, endPoint y: 171, distance: 47.1
click at [306, 171] on div "Order cannot ship due to invalid address. Please update or confirm the address …" at bounding box center [347, 151] width 172 height 64
click at [327, 155] on div "Maria isabel Morante 1202 Calle Prospero, Vista, CA 92083 US" at bounding box center [346, 151] width 161 height 14
drag, startPoint x: 309, startPoint y: 147, endPoint x: 258, endPoint y: 147, distance: 51.1
click at [261, 147] on div "Order cannot ship due to invalid address. Please update or confirm the address …" at bounding box center [347, 151] width 172 height 64
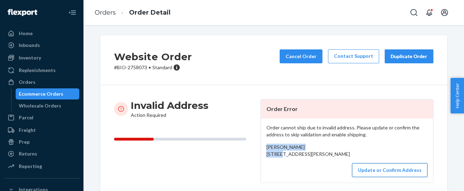
click at [377, 177] on button "Update or Confirm Address" at bounding box center [389, 170] width 75 height 14
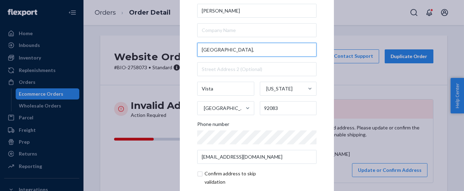
drag, startPoint x: 248, startPoint y: 51, endPoint x: 189, endPoint y: 54, distance: 59.1
click at [189, 54] on div "× Update Address Maria isabel Morante 1202 Calle Prospero, Vista California Uni…" at bounding box center [257, 95] width 154 height 263
paste input "San Marcos, CA 92069-7341 US"
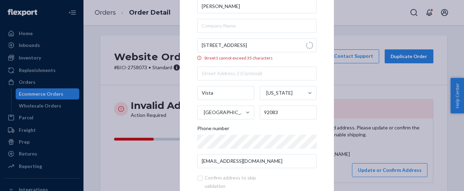
type input "1202 Calle Prospero"
type input "San Marcos"
type input "92069"
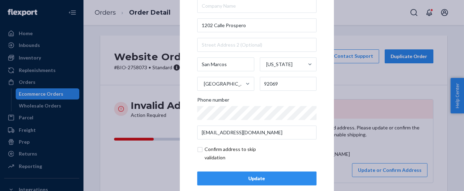
scroll to position [36, 0]
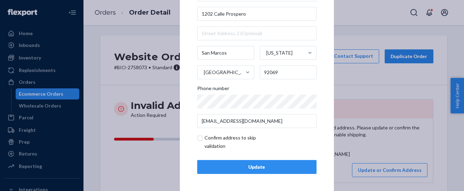
click at [261, 170] on div "Update" at bounding box center [256, 166] width 107 height 7
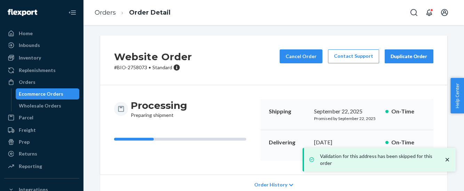
click at [393, 94] on div "Processing Preparing shipment Shipping September 22, 2025 Promised by September…" at bounding box center [273, 129] width 347 height 89
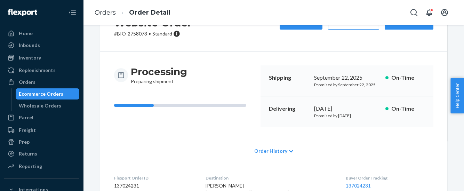
scroll to position [0, 0]
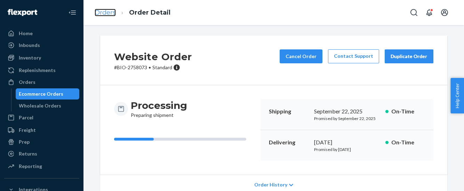
click at [103, 12] on link "Orders" at bounding box center [105, 13] width 21 height 8
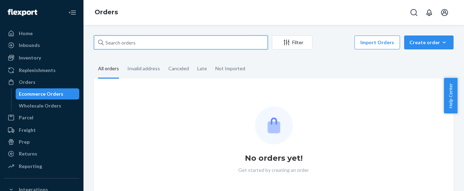
drag, startPoint x: 137, startPoint y: 42, endPoint x: 162, endPoint y: 51, distance: 26.1
click at [88, 43] on div "Filter Import Orders Create order Ecommerce order Removal order All orders Inva…" at bounding box center [273, 108] width 380 height 166
paste input "[PERSON_NAME]"
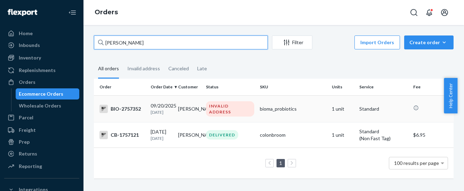
type input "[PERSON_NAME]"
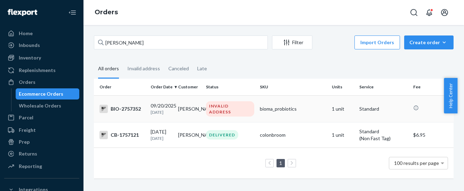
click at [124, 108] on div "BIO-2757352" at bounding box center [122, 109] width 46 height 8
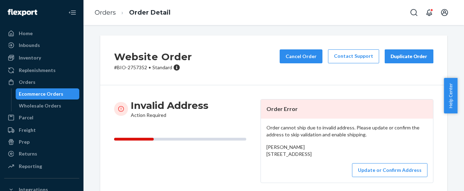
drag, startPoint x: 261, startPoint y: 155, endPoint x: 317, endPoint y: 171, distance: 57.5
click at [317, 171] on div "Order cannot ship due to invalid address. Please update or confirm the address …" at bounding box center [347, 151] width 172 height 64
copy span "Unit 2, West Roxbury, MA 02132 US"
click at [108, 12] on link "Orders" at bounding box center [105, 13] width 21 height 8
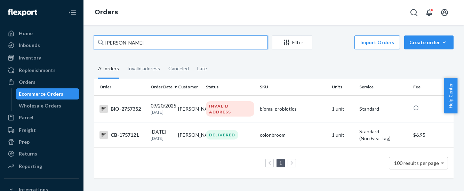
drag, startPoint x: 159, startPoint y: 45, endPoint x: 93, endPoint y: 49, distance: 65.8
click at [93, 49] on div "Samantha Bullard Filter Import Orders Create order Ecommerce order Removal orde…" at bounding box center [274, 110] width 370 height 150
paste input "Maria isabel Morante"
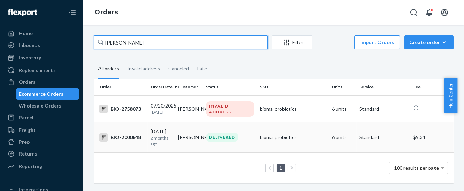
type input "Maria isabel Morante"
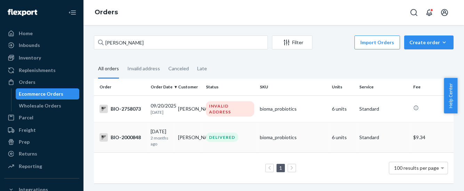
click at [133, 141] on div "BIO-2000848" at bounding box center [122, 137] width 46 height 8
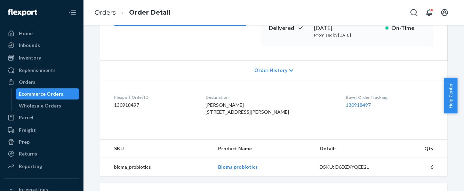
scroll to position [130, 0]
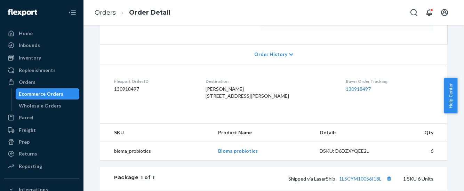
drag, startPoint x: 209, startPoint y: 98, endPoint x: 279, endPoint y: 114, distance: 71.5
click at [279, 102] on div "Destination Maria isabel Morante 1202 Calle Prospero San Marcos, CA 92069-7341 …" at bounding box center [269, 90] width 129 height 24
copy span "1202 Calle Prospero San Marcos, CA 92069-7341 US"
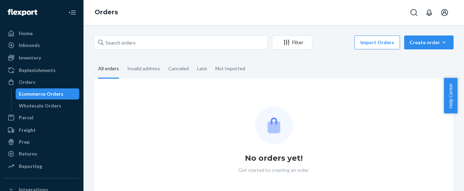
click at [151, 68] on div "Invalid address" at bounding box center [143, 68] width 33 height 18
click at [123, 59] on input "Invalid address" at bounding box center [123, 59] width 0 height 0
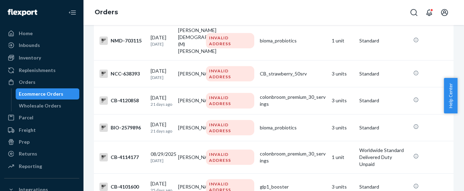
scroll to position [2267, 0]
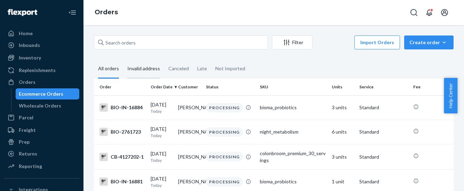
click at [150, 68] on div "Invalid address" at bounding box center [143, 68] width 33 height 19
click at [123, 59] on input "Invalid address" at bounding box center [123, 59] width 0 height 0
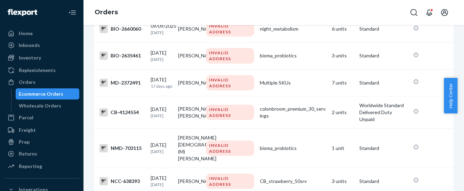
scroll to position [2346, 0]
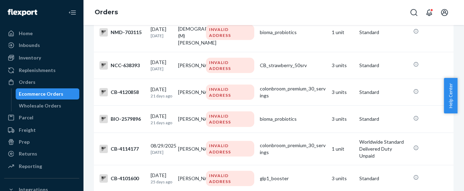
click at [273, 11] on div "Orders" at bounding box center [273, 12] width 380 height 25
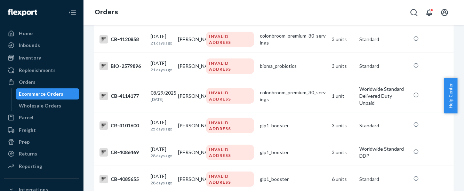
scroll to position [2458, 0]
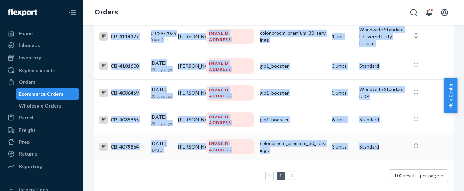
drag, startPoint x: 111, startPoint y: 109, endPoint x: 385, endPoint y: 140, distance: 275.9
copy tbody "BIO-2760764 09/21/2025 Today Sandra Jusino INVALID ADDRESS Multiple SKUs 6 unit…"
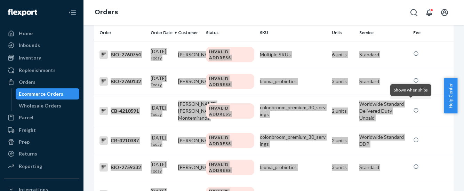
scroll to position [0, 0]
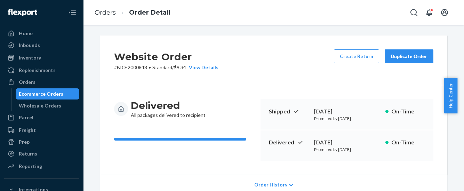
scroll to position [130, 0]
click at [107, 14] on link "Orders" at bounding box center [105, 13] width 21 height 8
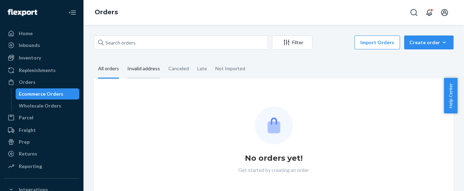
click at [152, 67] on div "Invalid address" at bounding box center [143, 68] width 33 height 19
click at [123, 59] on input "Invalid address" at bounding box center [123, 59] width 0 height 0
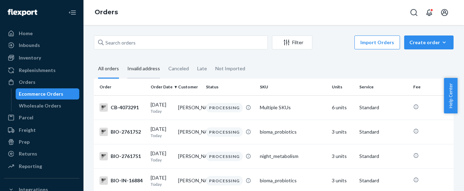
click at [144, 71] on div "Invalid address" at bounding box center [143, 68] width 33 height 19
click at [123, 59] on input "Invalid address" at bounding box center [123, 59] width 0 height 0
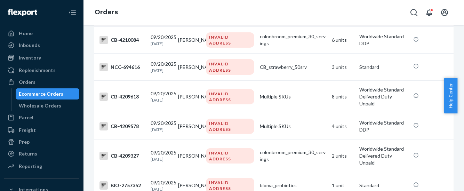
scroll to position [261, 0]
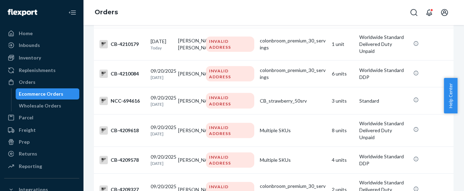
click at [107, 8] on ol "Orders" at bounding box center [106, 12] width 34 height 20
click at [108, 11] on link "Orders" at bounding box center [106, 12] width 23 height 8
click at [33, 81] on div "Orders" at bounding box center [27, 82] width 17 height 7
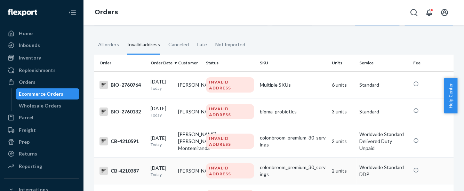
scroll to position [0, 0]
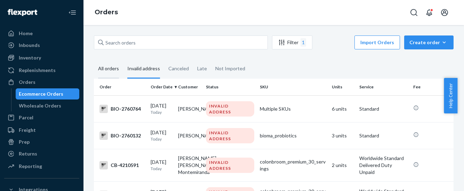
click at [108, 70] on div "All orders" at bounding box center [108, 68] width 21 height 19
click at [94, 59] on input "All orders" at bounding box center [94, 59] width 0 height 0
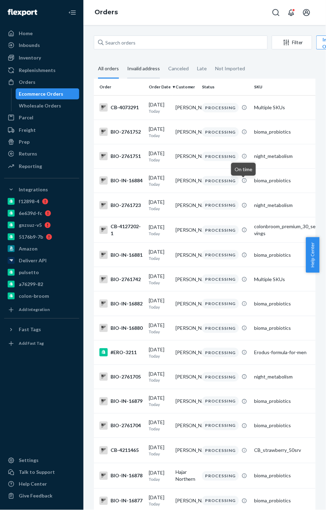
click at [135, 66] on div "Invalid address" at bounding box center [143, 68] width 33 height 19
click at [123, 59] on input "Invalid address" at bounding box center [123, 59] width 0 height 0
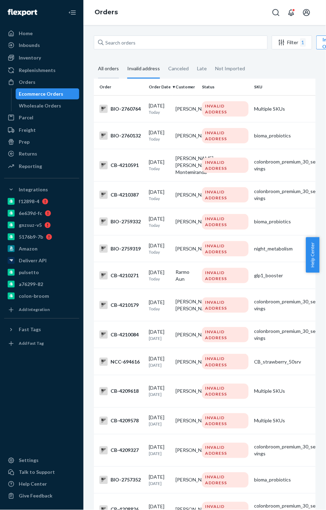
click div "All orders"
click input "All orders"
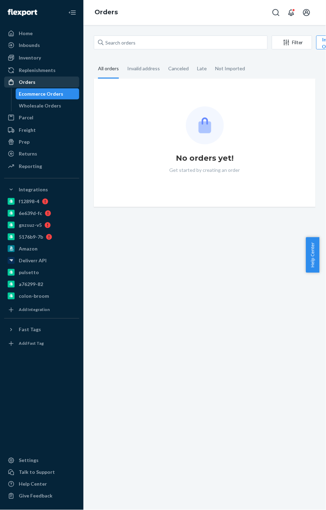
click div "Orders"
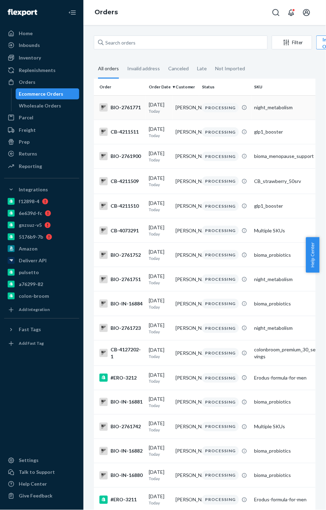
click at [133, 110] on div "BIO-2761771" at bounding box center [121, 107] width 44 height 8
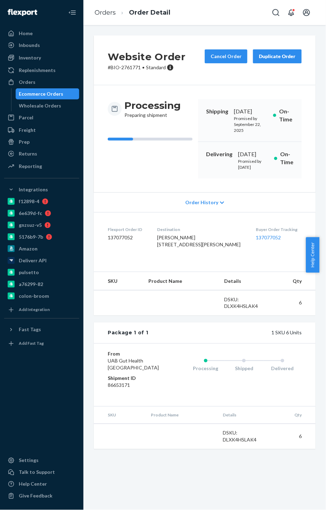
click at [128, 69] on p "# BIO-2761771 • Standard" at bounding box center [147, 67] width 78 height 7
copy p "2761771"
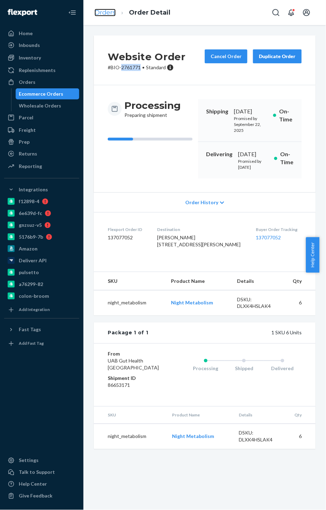
click at [102, 10] on link "Orders" at bounding box center [105, 13] width 21 height 8
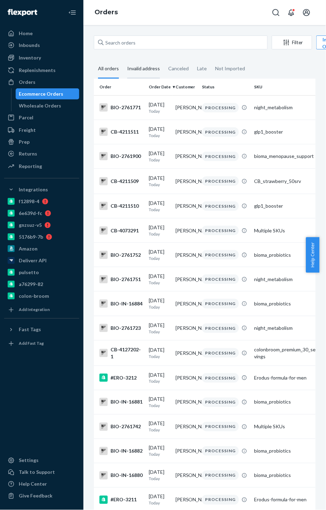
click at [152, 70] on div "Invalid address" at bounding box center [143, 68] width 33 height 19
click at [123, 59] on input "Invalid address" at bounding box center [123, 59] width 0 height 0
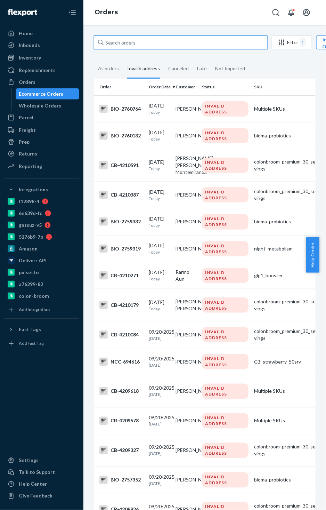
click at [112, 42] on input "text" at bounding box center [181, 42] width 174 height 14
paste input "San Marcos"
type input "San Marcos"
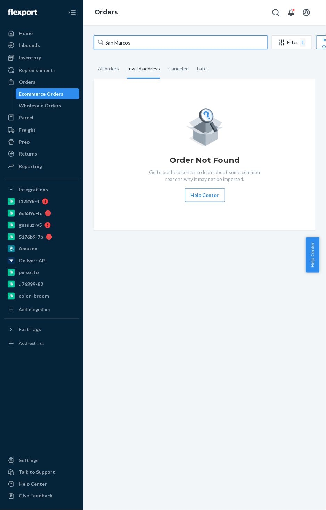
drag, startPoint x: 132, startPoint y: 46, endPoint x: 107, endPoint y: 44, distance: 25.1
click at [107, 44] on input "San Marcos" at bounding box center [181, 42] width 174 height 14
drag, startPoint x: 132, startPoint y: 42, endPoint x: 94, endPoint y: 43, distance: 38.6
click at [94, 43] on input "San Marcos" at bounding box center [181, 42] width 174 height 14
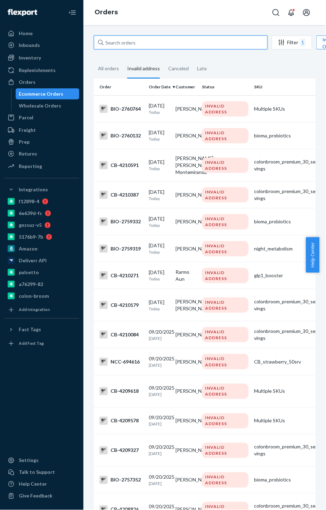
click at [112, 40] on input "text" at bounding box center [181, 42] width 174 height 14
paste input "2758073"
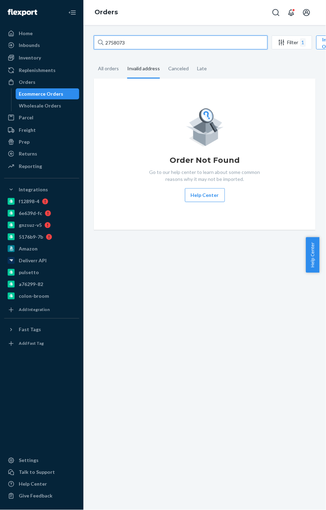
drag, startPoint x: 131, startPoint y: 43, endPoint x: 97, endPoint y: 48, distance: 34.1
click at [97, 48] on input "2758073" at bounding box center [181, 42] width 174 height 14
paste input "[PERSON_NAME]"
type input "[PERSON_NAME]"
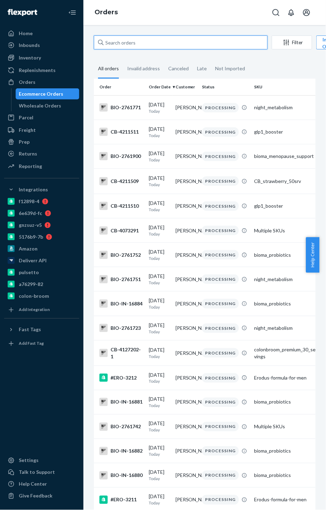
click at [123, 46] on input "text" at bounding box center [181, 42] width 174 height 14
paste input "2758073"
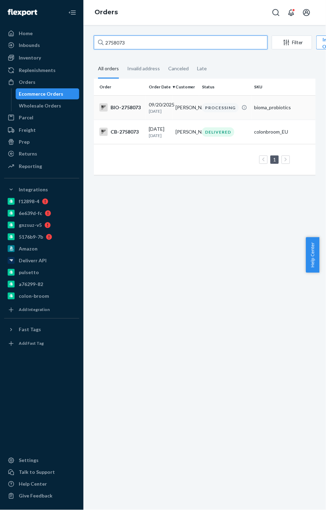
type input "2758073"
click at [127, 109] on div "BIO-2758073" at bounding box center [121, 107] width 44 height 8
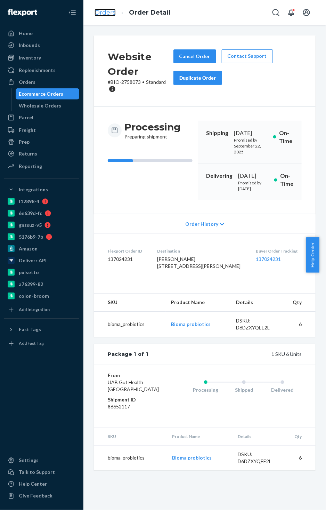
click at [104, 14] on link "Orders" at bounding box center [105, 13] width 21 height 8
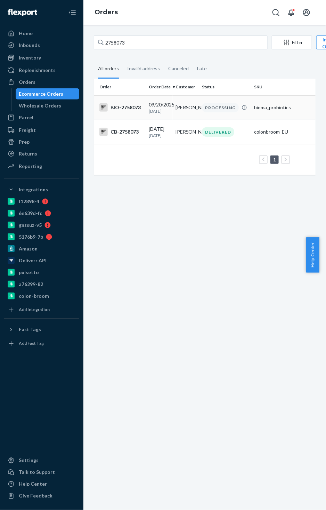
click at [128, 108] on div "BIO-2758073" at bounding box center [121, 107] width 44 height 8
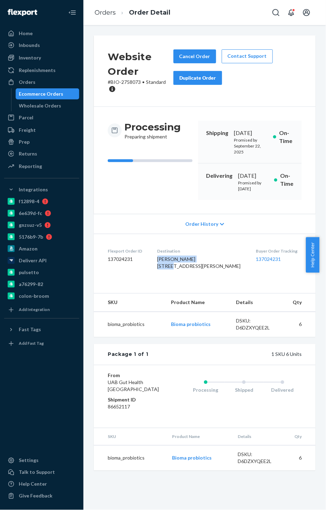
drag, startPoint x: 210, startPoint y: 280, endPoint x: 161, endPoint y: 282, distance: 49.7
click at [161, 282] on dl "Flexport Order ID 137024231 Destination Maria isabel Morante 1202 Calle Prosper…" at bounding box center [205, 260] width 222 height 52
copy span "[PERSON_NAME]"
click at [220, 227] on icon at bounding box center [222, 224] width 4 height 5
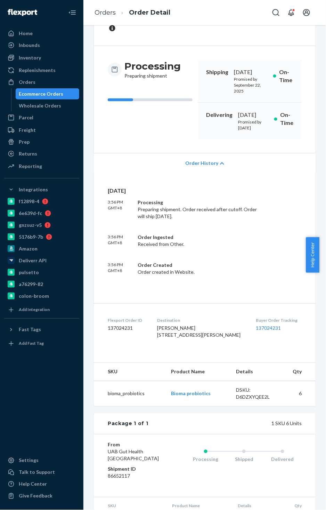
scroll to position [55, 0]
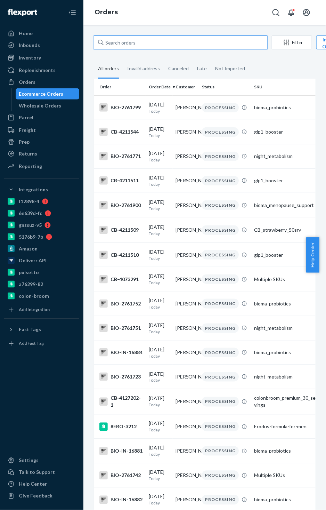
paste input "[PERSON_NAME]"
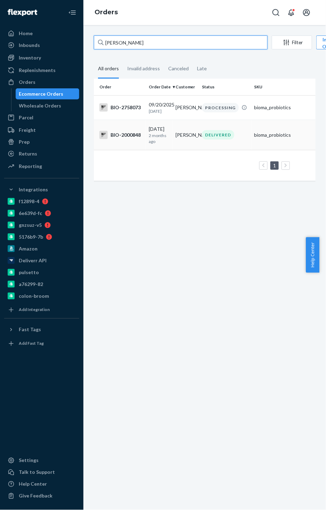
type input "[PERSON_NAME]"
click at [122, 139] on div "BIO-2000848" at bounding box center [121, 135] width 44 height 8
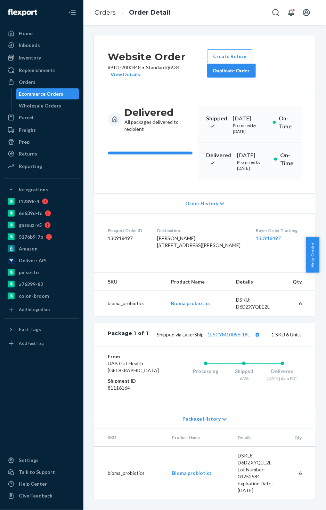
drag, startPoint x: 161, startPoint y: 263, endPoint x: 215, endPoint y: 277, distance: 55.7
click at [215, 265] on dl "Flexport Order ID 130918497 Destination [PERSON_NAME] [STREET_ADDRESS][PERSON_N…" at bounding box center [205, 239] width 222 height 52
copy span "[STREET_ADDRESS]"
click at [220, 206] on icon at bounding box center [222, 203] width 4 height 5
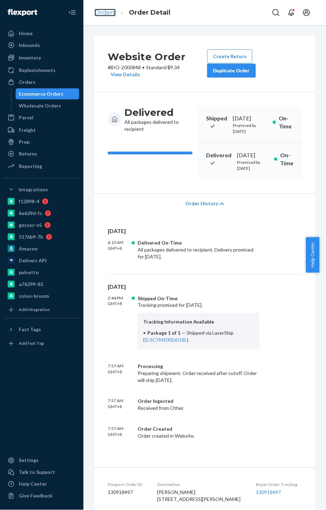
click at [106, 11] on link "Orders" at bounding box center [105, 13] width 21 height 8
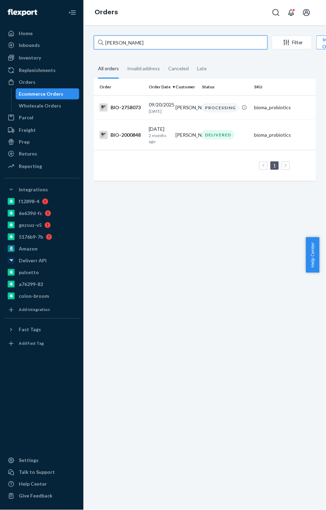
drag, startPoint x: 155, startPoint y: 41, endPoint x: 92, endPoint y: 48, distance: 63.2
click at [92, 48] on div "[PERSON_NAME] Filter Import Orders Create order Ecommerce order Removal order A…" at bounding box center [205, 111] width 232 height 152
paste input "2758073"
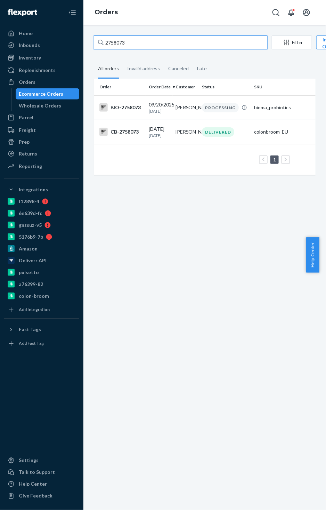
type input "2758073"
